Goal: Task Accomplishment & Management: Manage account settings

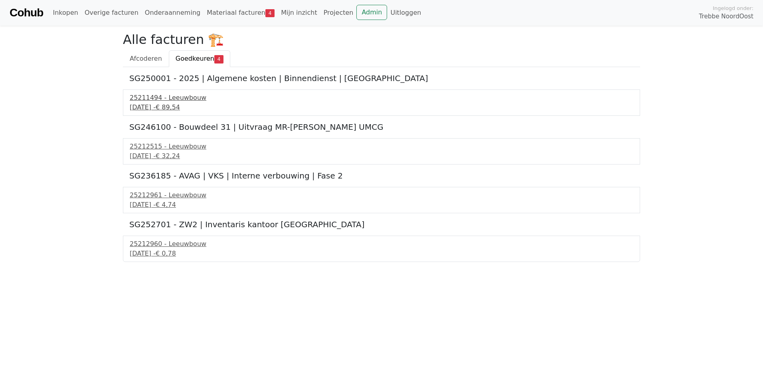
click at [166, 100] on div "25211494 - Leeuwbouw" at bounding box center [382, 98] width 504 height 10
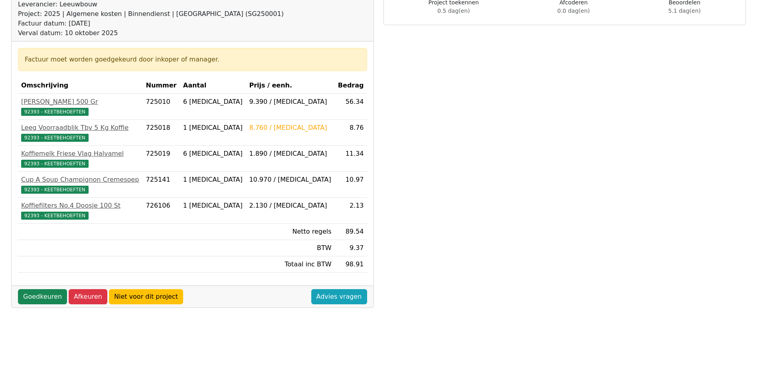
scroll to position [90, 0]
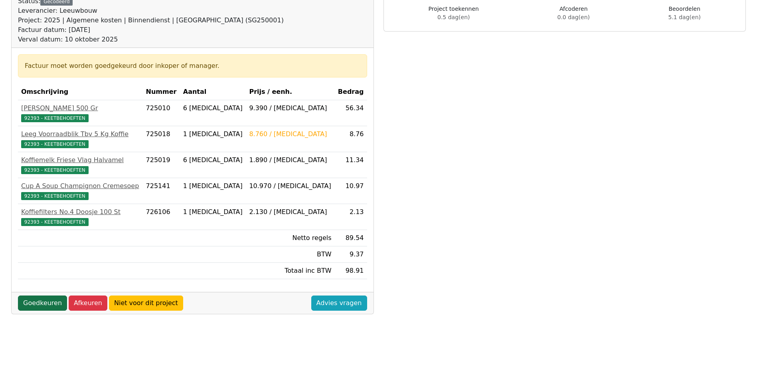
click at [43, 305] on link "Goedkeuren" at bounding box center [42, 302] width 49 height 15
